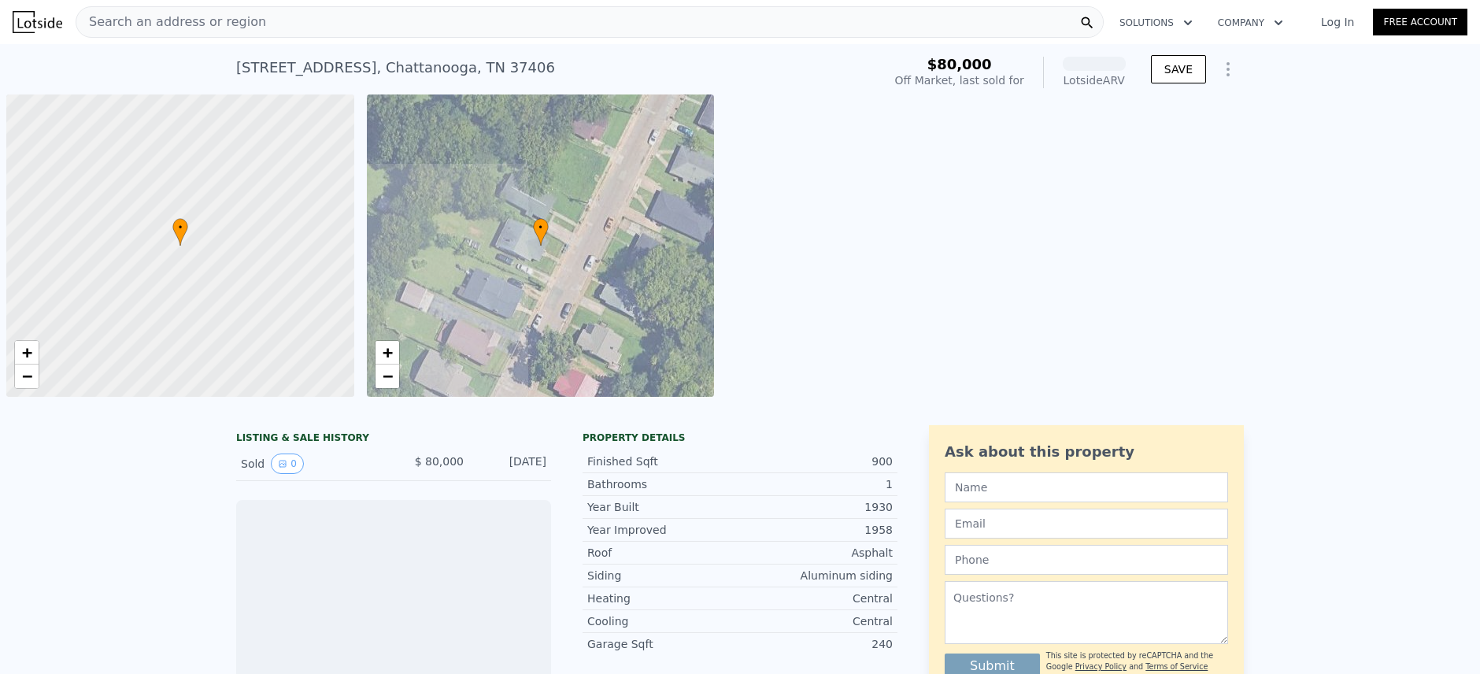
scroll to position [0, 6]
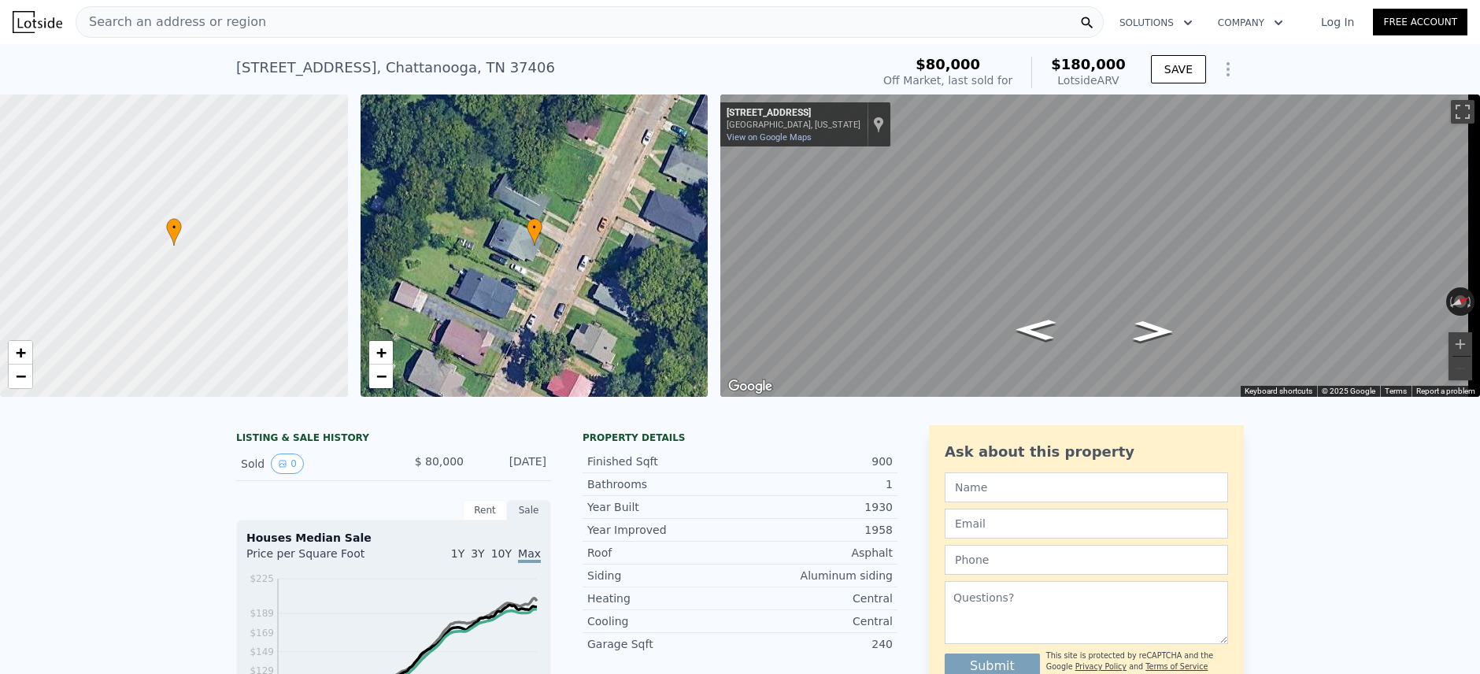
click at [1086, 69] on span "$180,000" at bounding box center [1088, 64] width 75 height 17
click at [1086, 88] on div "$80,000 Off Market, last sold for $180,000 Lotside ARV" at bounding box center [1004, 72] width 255 height 44
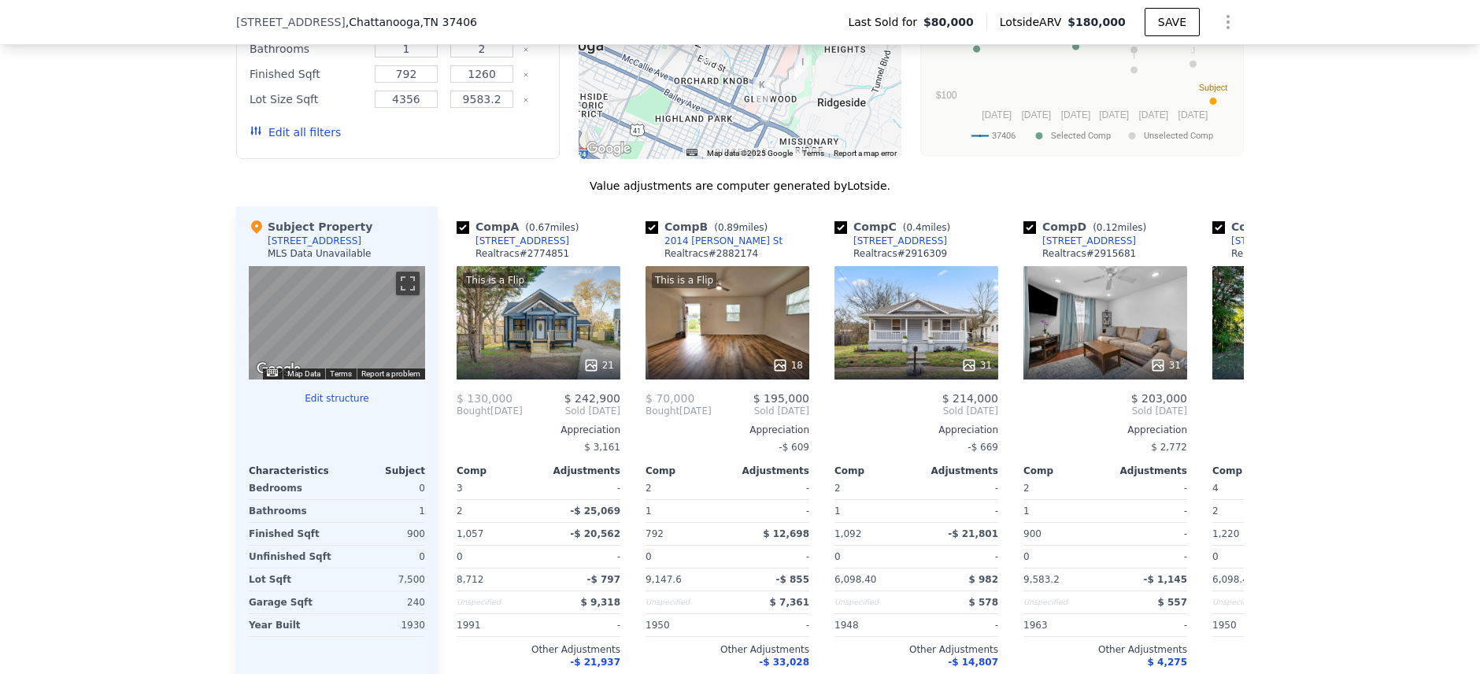
scroll to position [1182, 0]
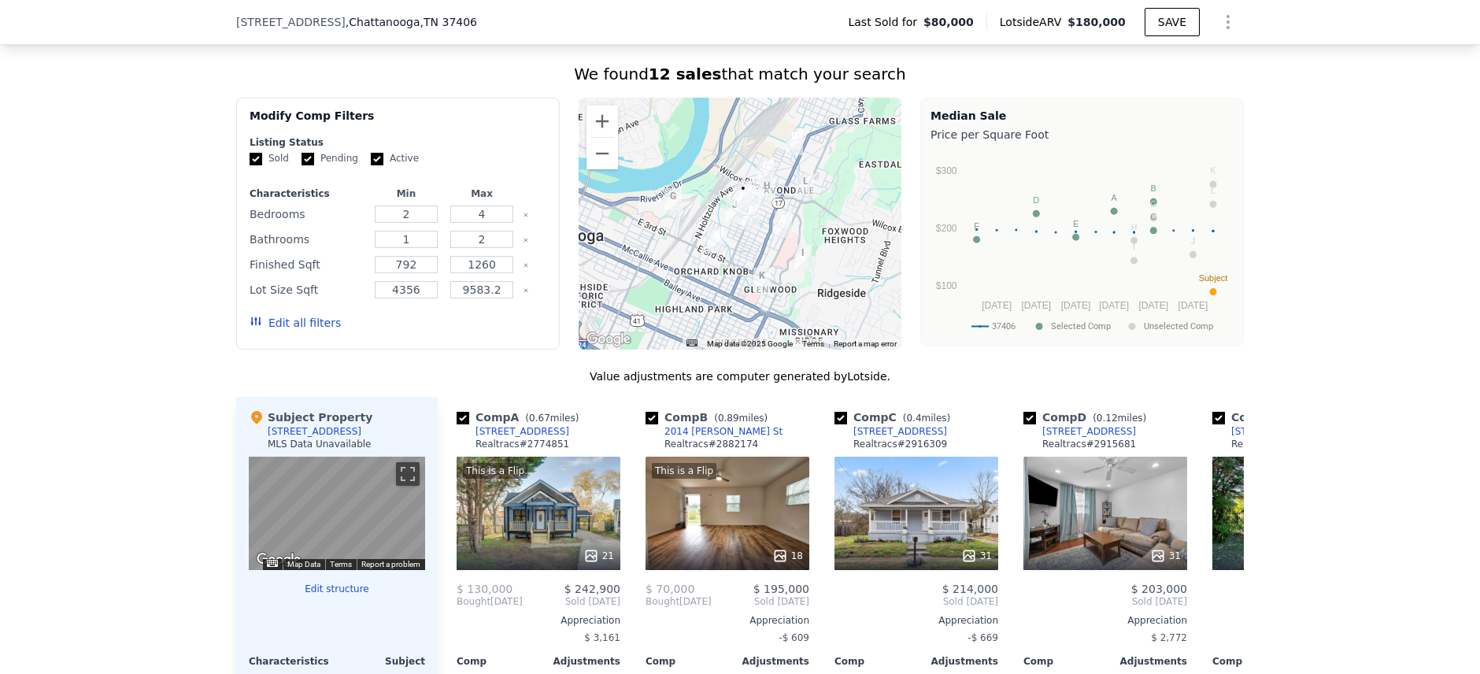
click at [749, 220] on img "908 Roanoke Ave" at bounding box center [750, 216] width 17 height 27
drag, startPoint x: 776, startPoint y: 218, endPoint x: 743, endPoint y: 203, distance: 36.3
click at [782, 227] on div at bounding box center [741, 224] width 324 height 252
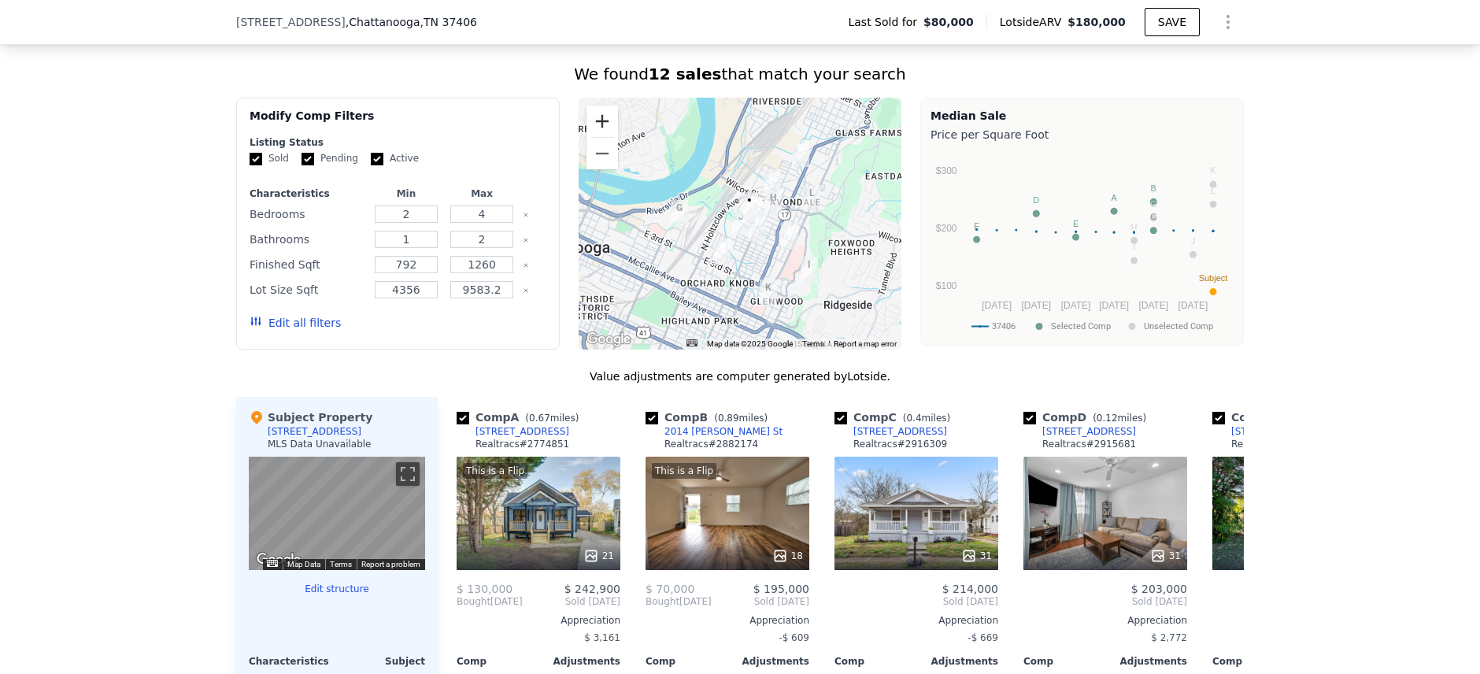
click at [608, 137] on button "Zoom in" at bounding box center [601, 120] width 31 height 31
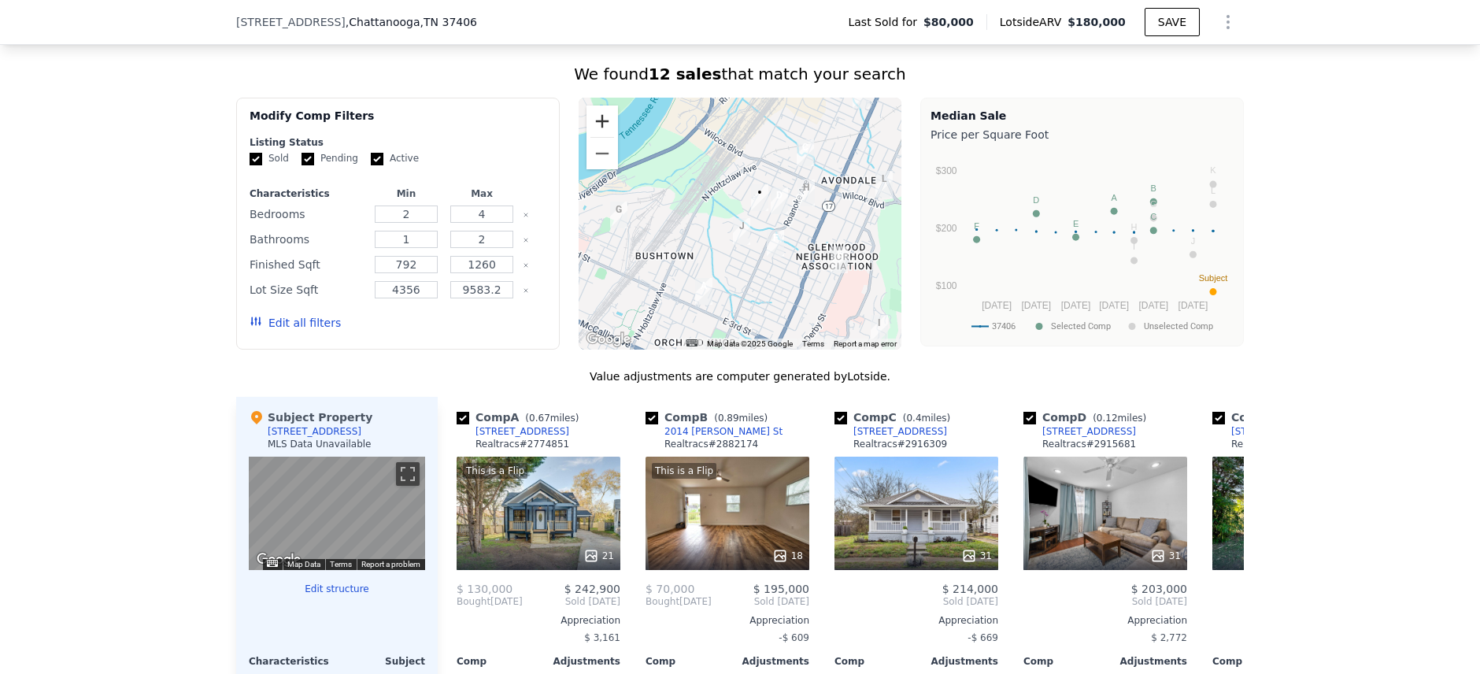
click at [602, 134] on button "Zoom in" at bounding box center [601, 120] width 31 height 31
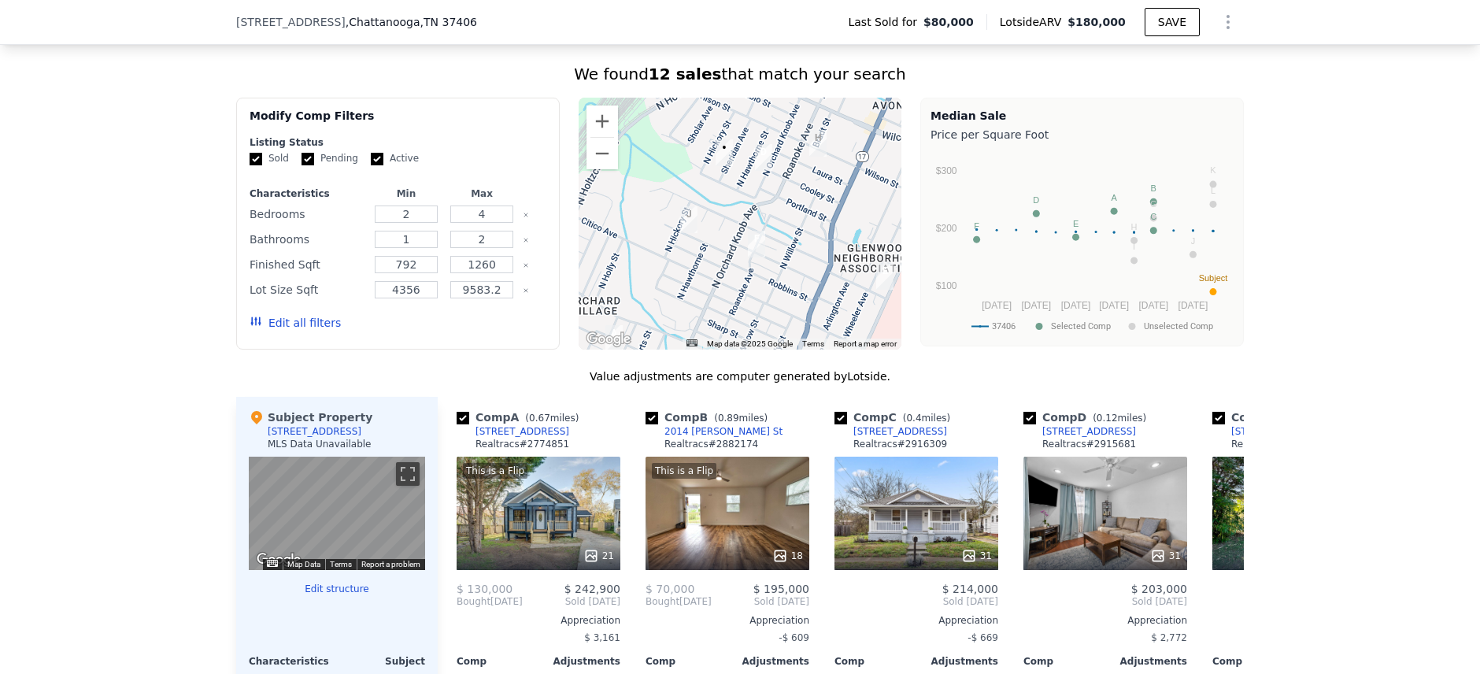
drag, startPoint x: 792, startPoint y: 290, endPoint x: 734, endPoint y: 257, distance: 67.0
click at [734, 257] on div at bounding box center [741, 224] width 324 height 252
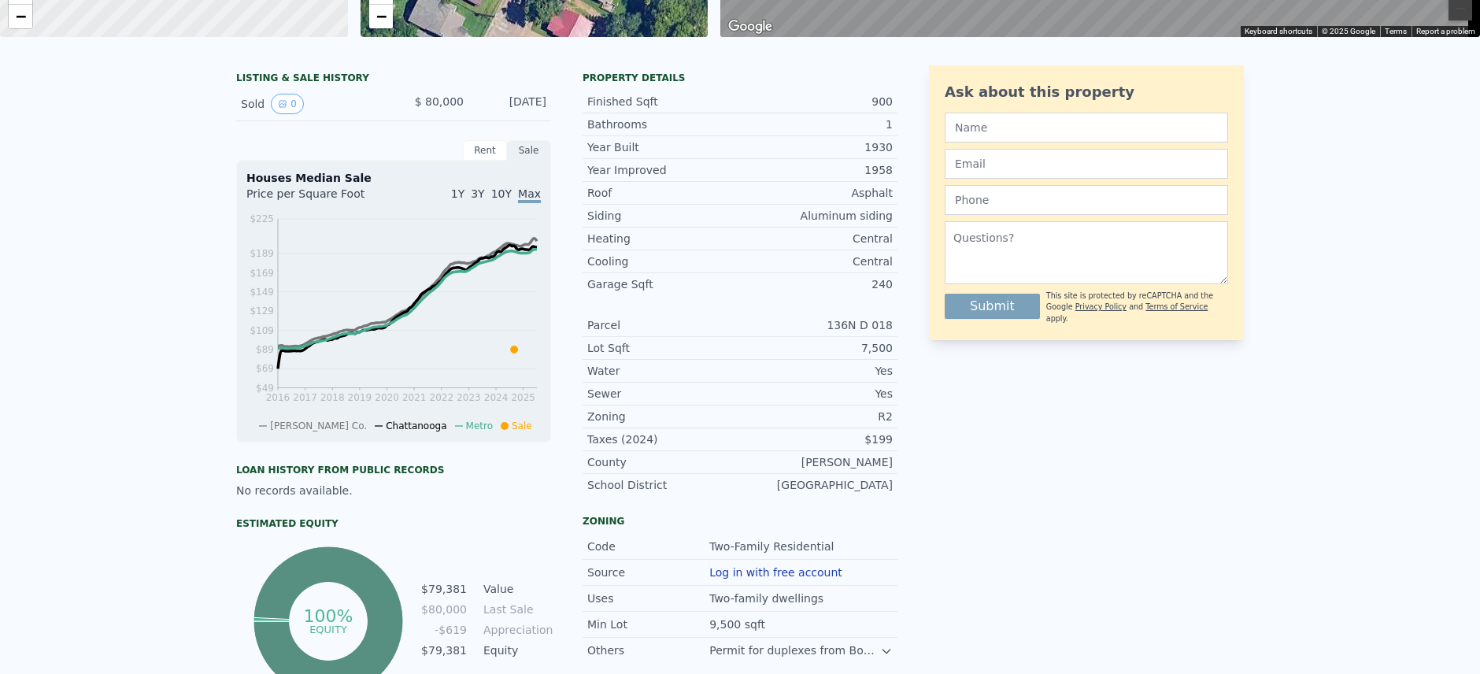
scroll to position [0, 0]
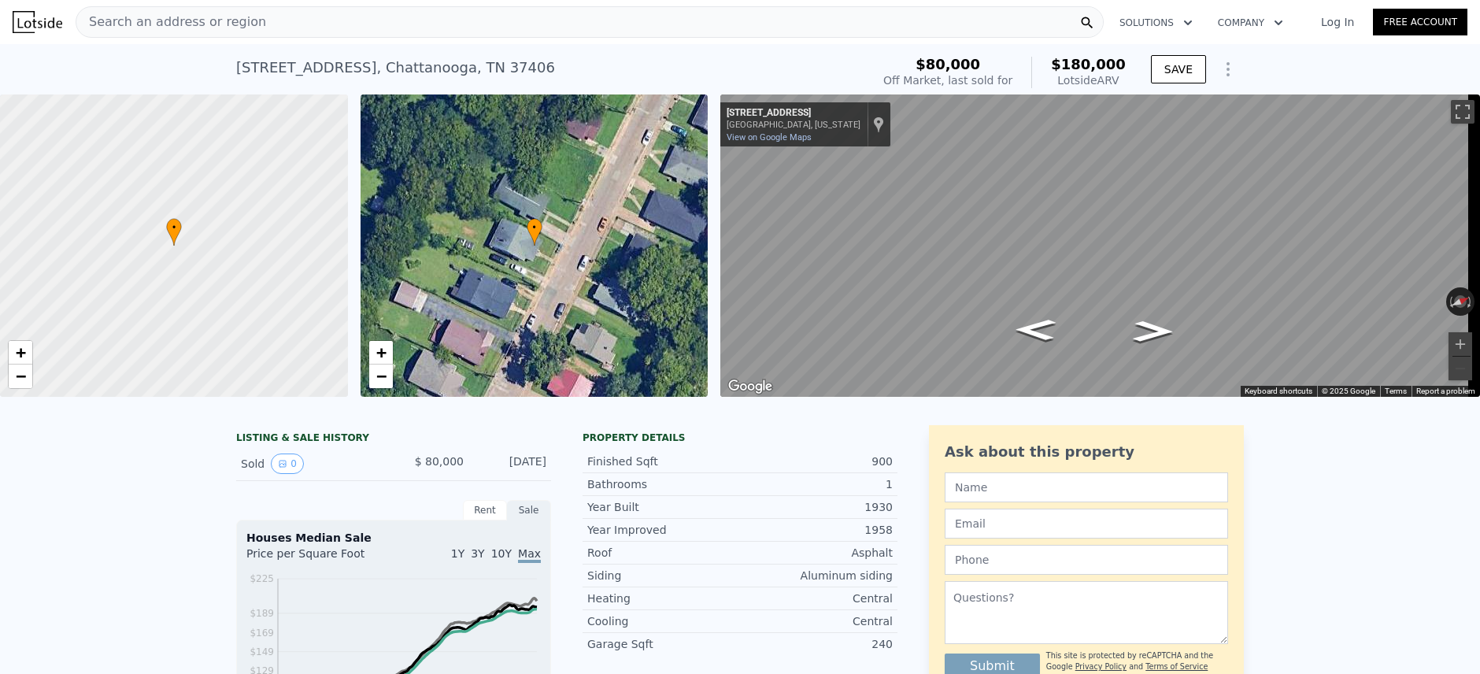
click at [541, 0] on nav "Search an address or region Solutions Company Open main menu Log In Free Account" at bounding box center [740, 22] width 1480 height 44
click at [535, 18] on div "Search an address or region" at bounding box center [590, 21] width 1028 height 31
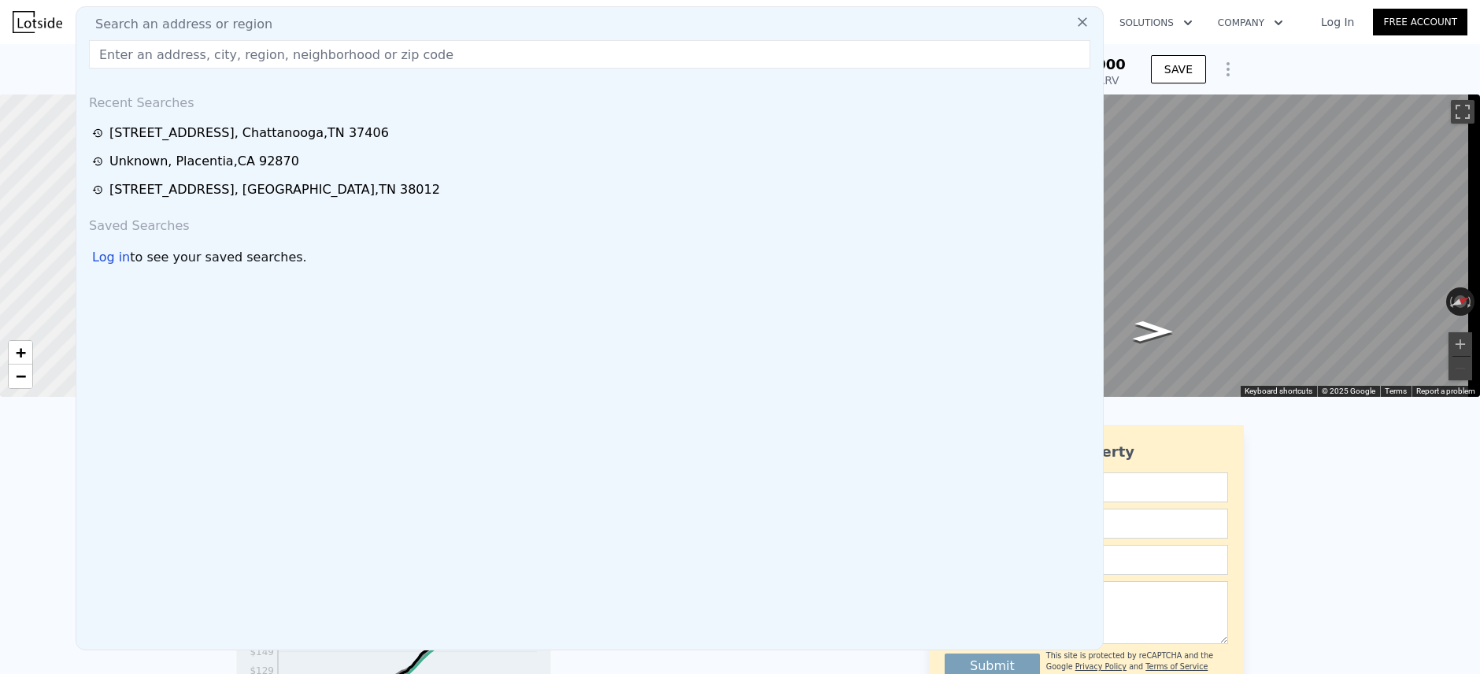
click at [168, 56] on input "text" at bounding box center [589, 54] width 1001 height 28
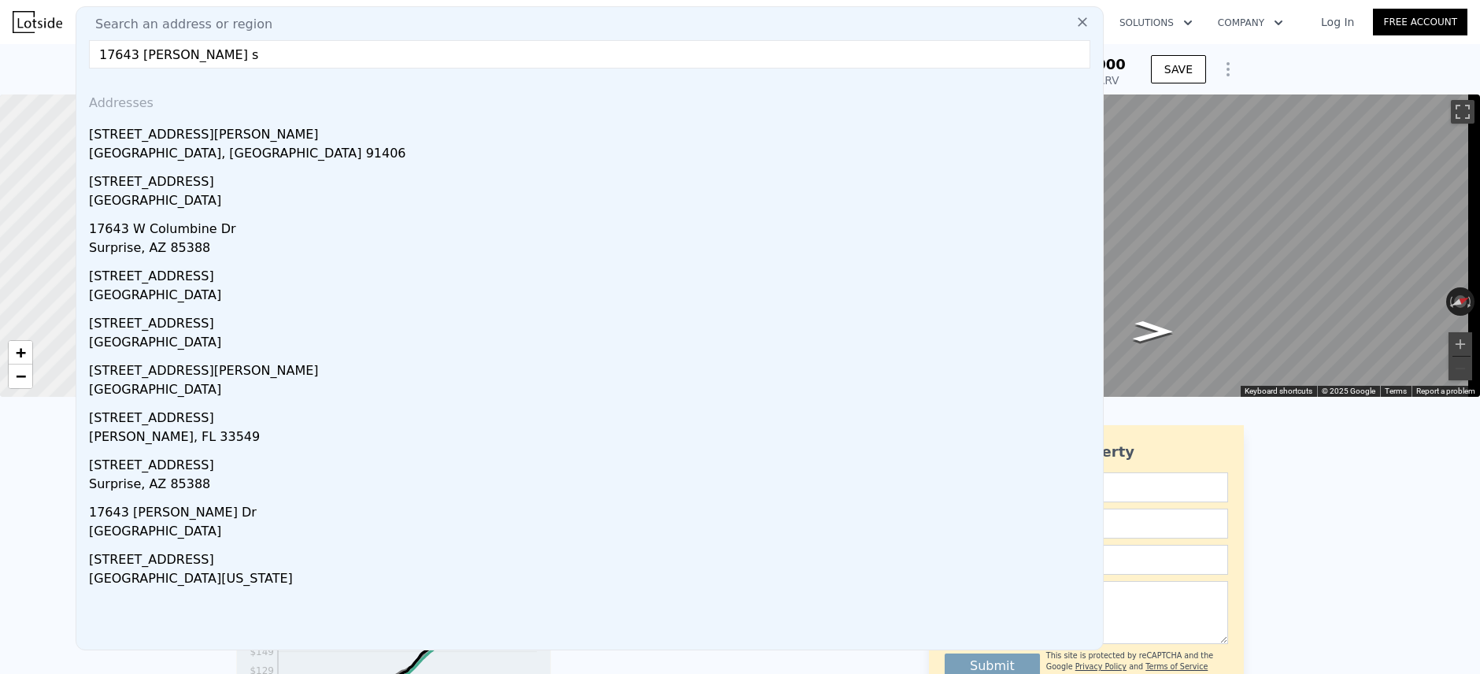
type input "17643 [PERSON_NAME] st"
